Goal: Transaction & Acquisition: Purchase product/service

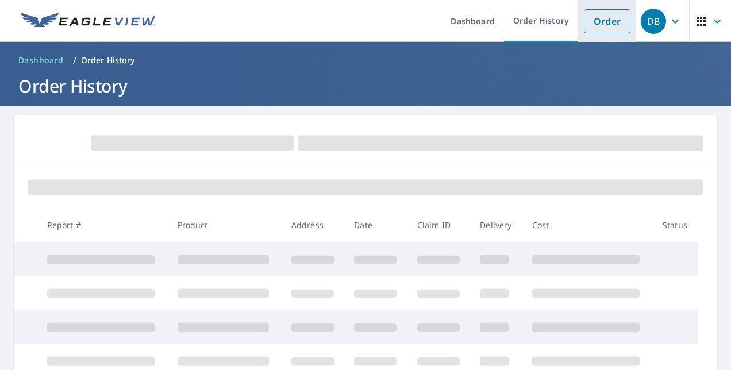
click at [599, 14] on link "Order" at bounding box center [607, 21] width 47 height 24
click at [590, 24] on link "Order" at bounding box center [607, 21] width 47 height 24
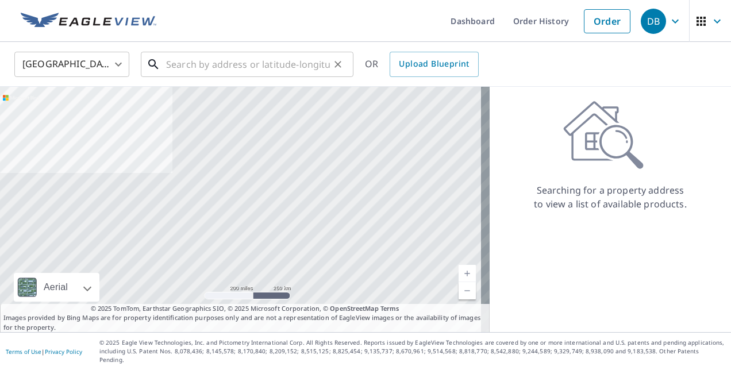
click at [210, 60] on input "text" at bounding box center [248, 64] width 164 height 32
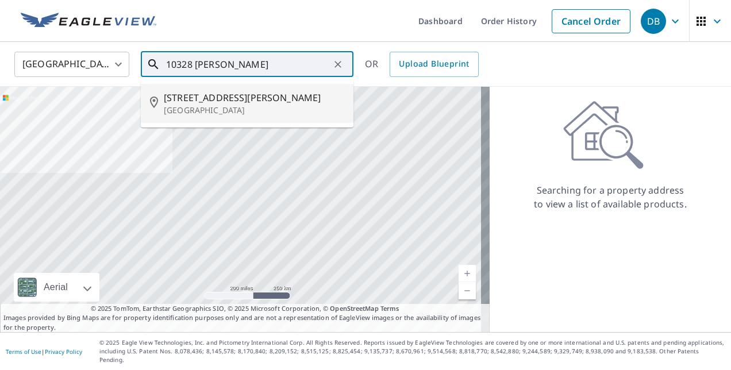
click at [228, 95] on span "[STREET_ADDRESS][PERSON_NAME]" at bounding box center [254, 98] width 180 height 14
type input "[STREET_ADDRESS][PERSON_NAME]"
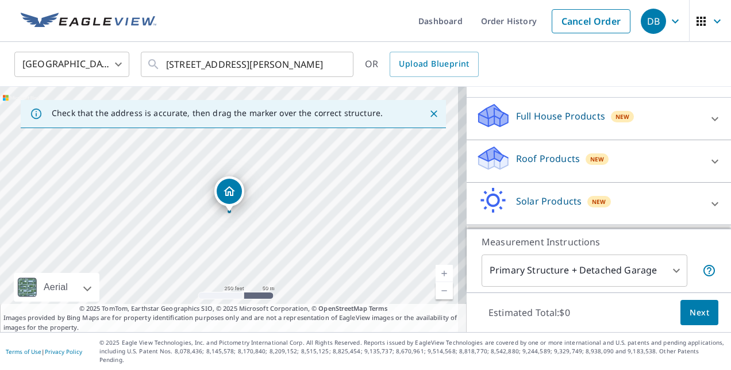
scroll to position [107, 0]
click at [708, 170] on icon at bounding box center [715, 163] width 14 height 14
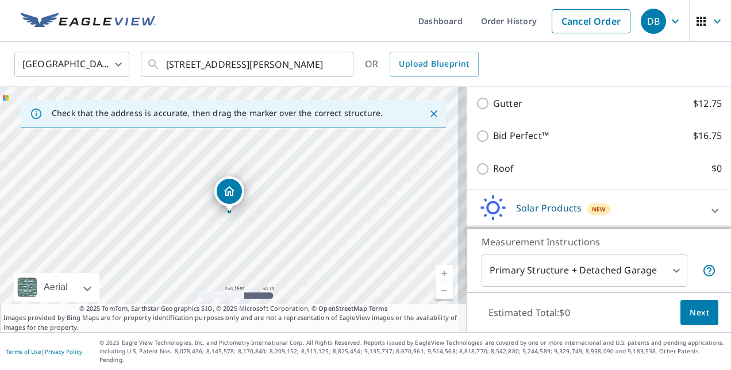
scroll to position [232, 0]
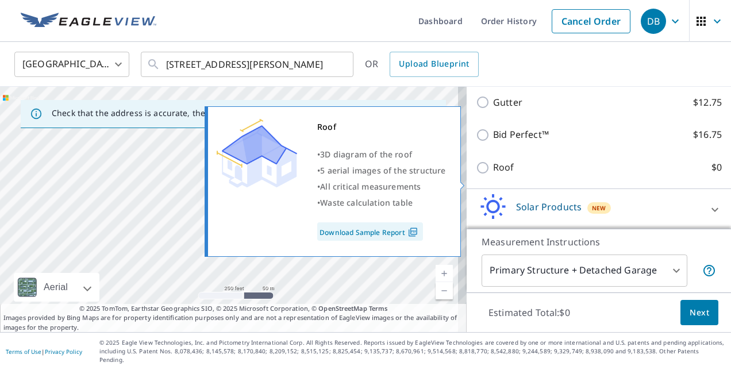
click at [478, 175] on input "Roof $0" at bounding box center [484, 168] width 17 height 14
checkbox input "true"
type input "3"
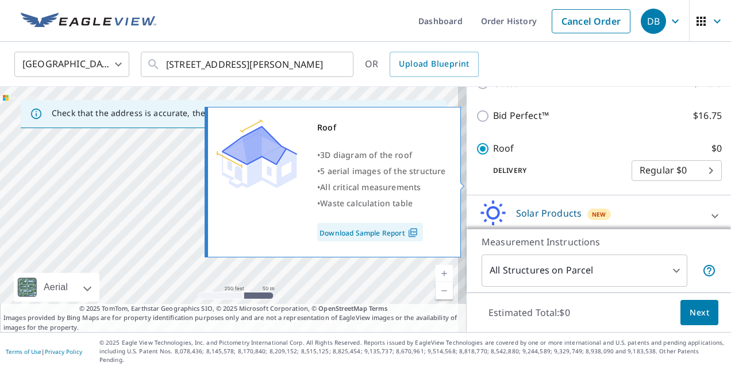
scroll to position [213, 0]
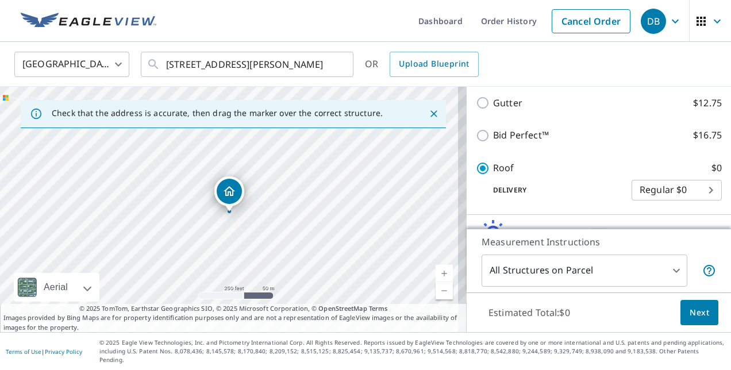
click at [692, 318] on span "Next" at bounding box center [700, 313] width 20 height 14
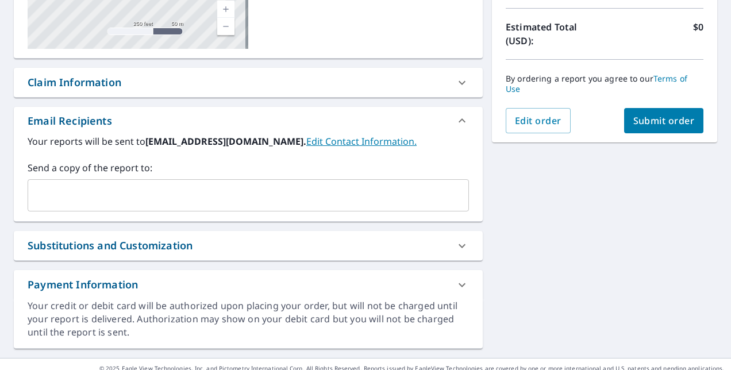
scroll to position [264, 0]
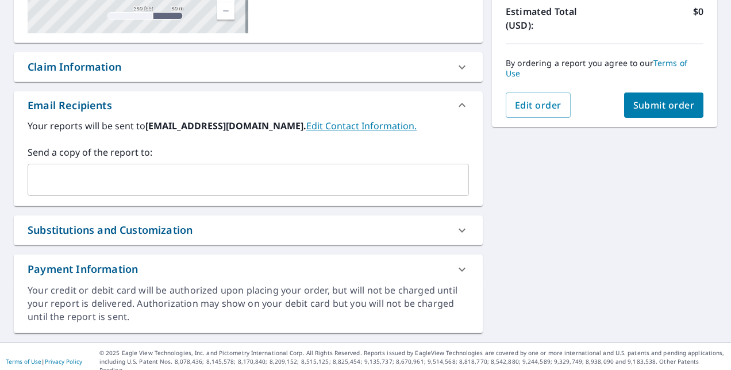
click at [236, 174] on input "text" at bounding box center [240, 180] width 414 height 22
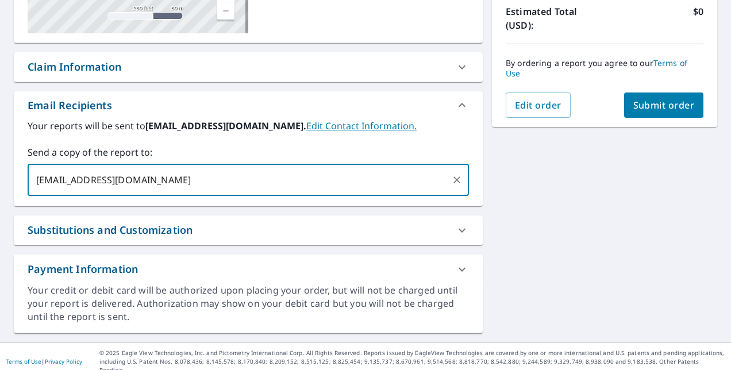
type input "[EMAIL_ADDRESS][DOMAIN_NAME]"
click at [678, 109] on span "Submit order" at bounding box center [663, 105] width 61 height 13
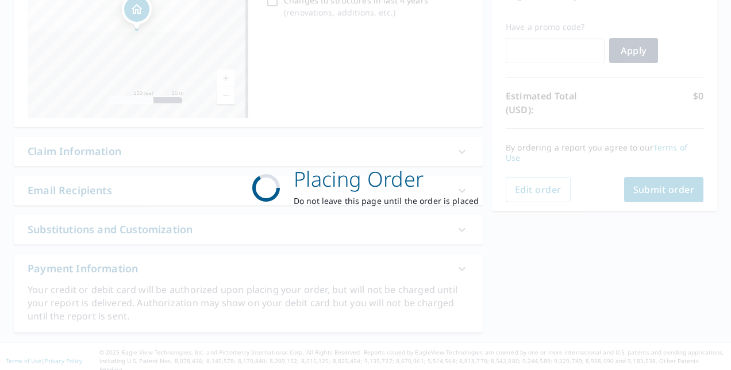
scroll to position [179, 0]
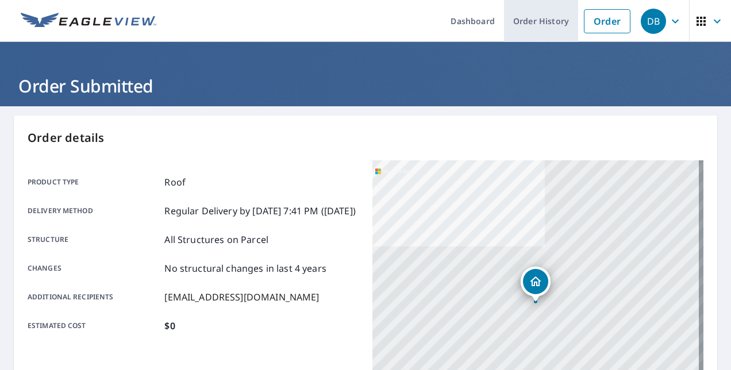
click at [531, 14] on link "Order History" at bounding box center [541, 21] width 74 height 42
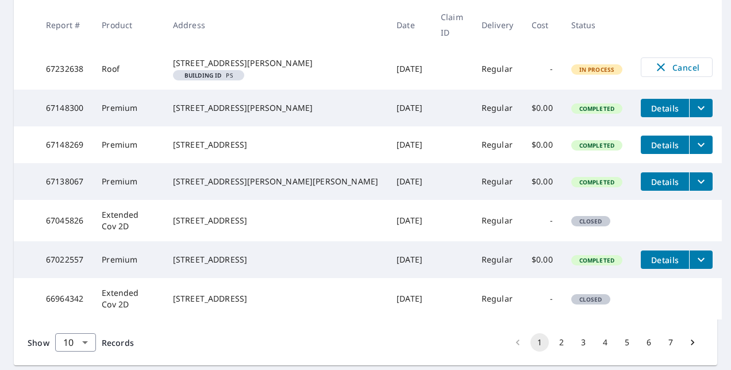
scroll to position [409, 0]
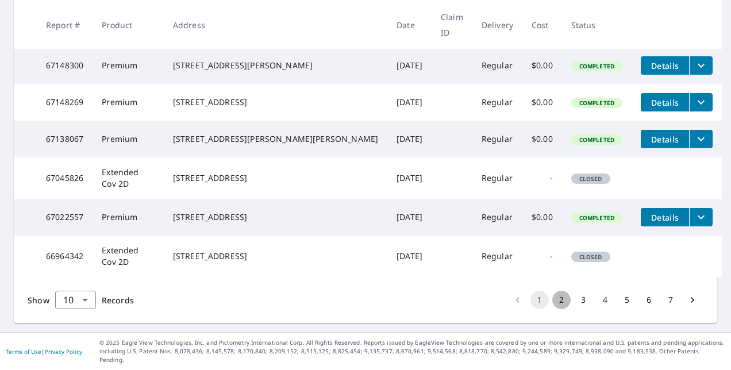
click at [554, 309] on button "2" at bounding box center [561, 300] width 18 height 18
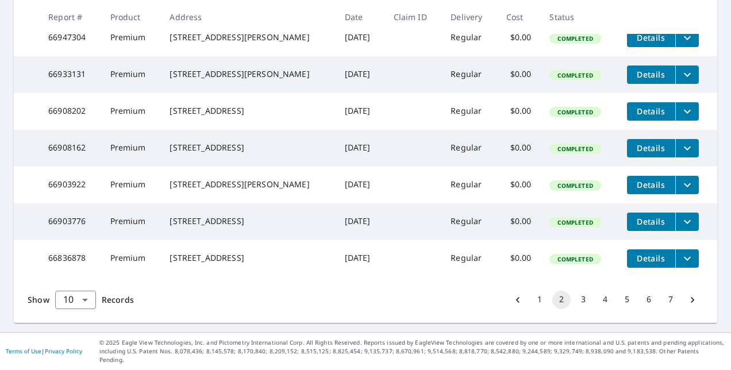
scroll to position [375, 0]
click at [574, 309] on button "3" at bounding box center [583, 300] width 18 height 18
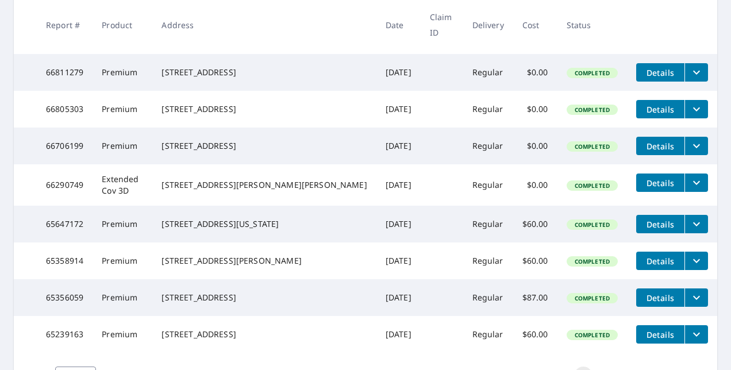
scroll to position [291, 0]
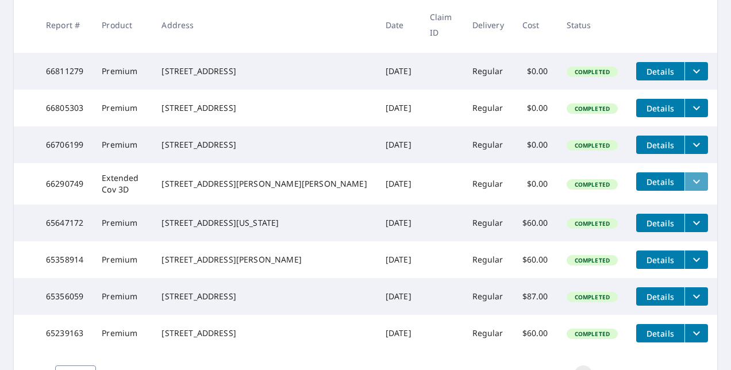
click at [690, 188] on icon "filesDropdownBtn-66290749" at bounding box center [697, 182] width 14 height 14
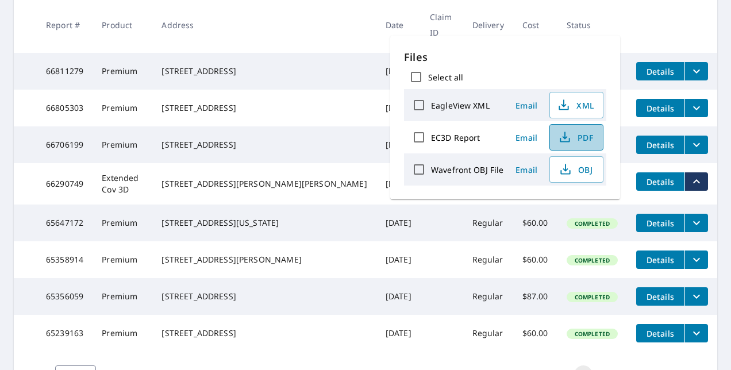
click at [574, 140] on span "PDF" at bounding box center [575, 137] width 37 height 14
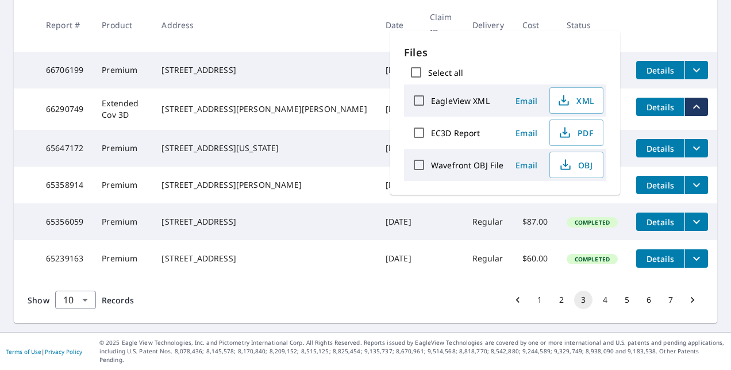
scroll to position [382, 0]
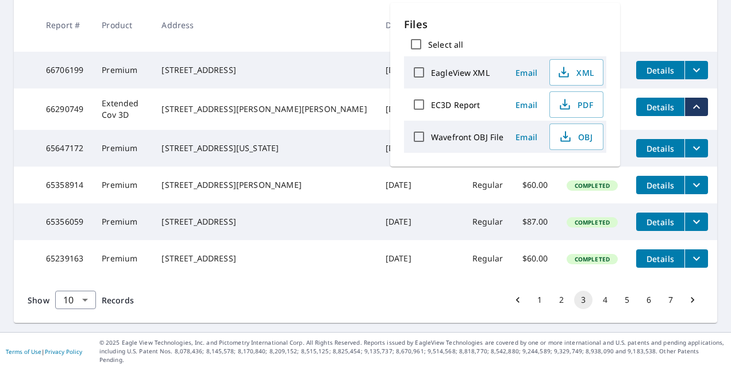
click at [530, 306] on button "1" at bounding box center [539, 300] width 18 height 18
